Goal: Task Accomplishment & Management: Manage account settings

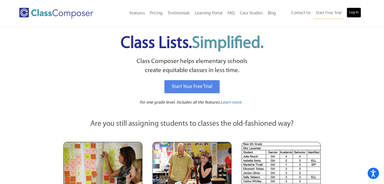
click at [351, 10] on link "Log In" at bounding box center [353, 13] width 14 height 10
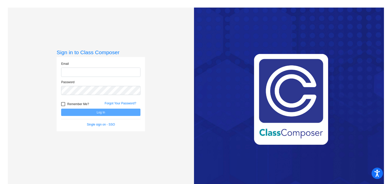
type input "jwozniak@seasidek12.org"
click at [115, 113] on button "Log In" at bounding box center [100, 112] width 79 height 7
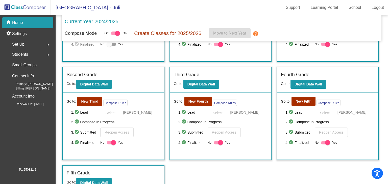
scroll to position [82, 0]
